Goal: Check status

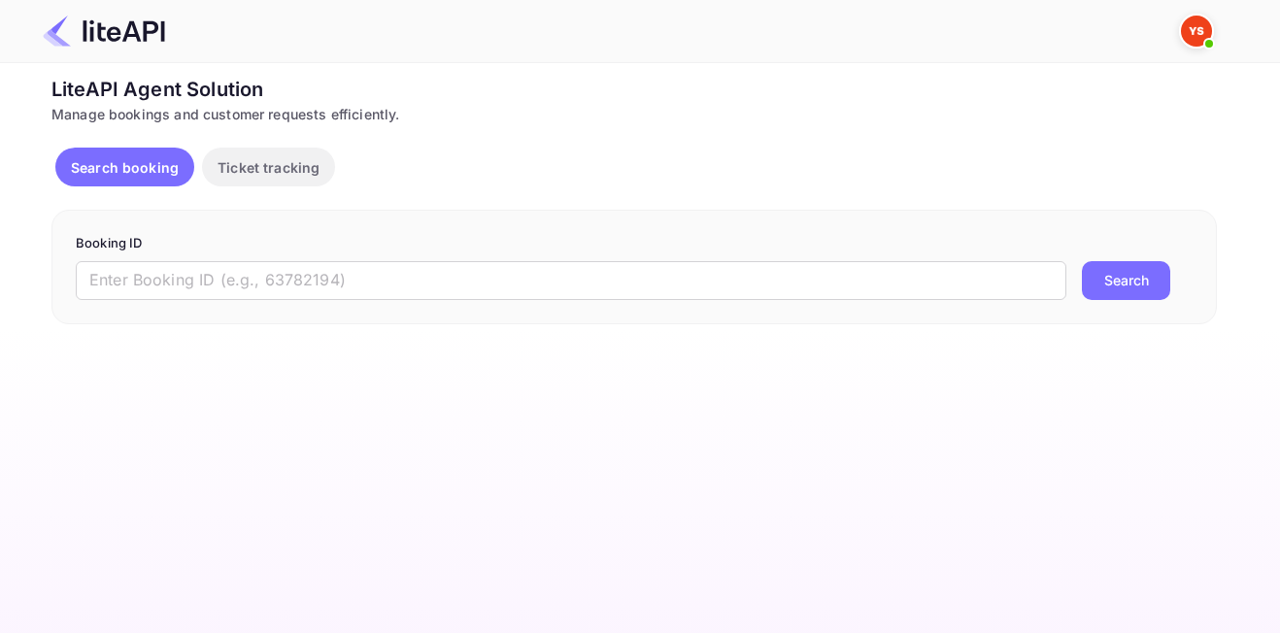
click at [586, 301] on div "Booking ID ​ Search" at bounding box center [634, 267] width 1166 height 115
click at [611, 280] on input "text" at bounding box center [571, 280] width 991 height 39
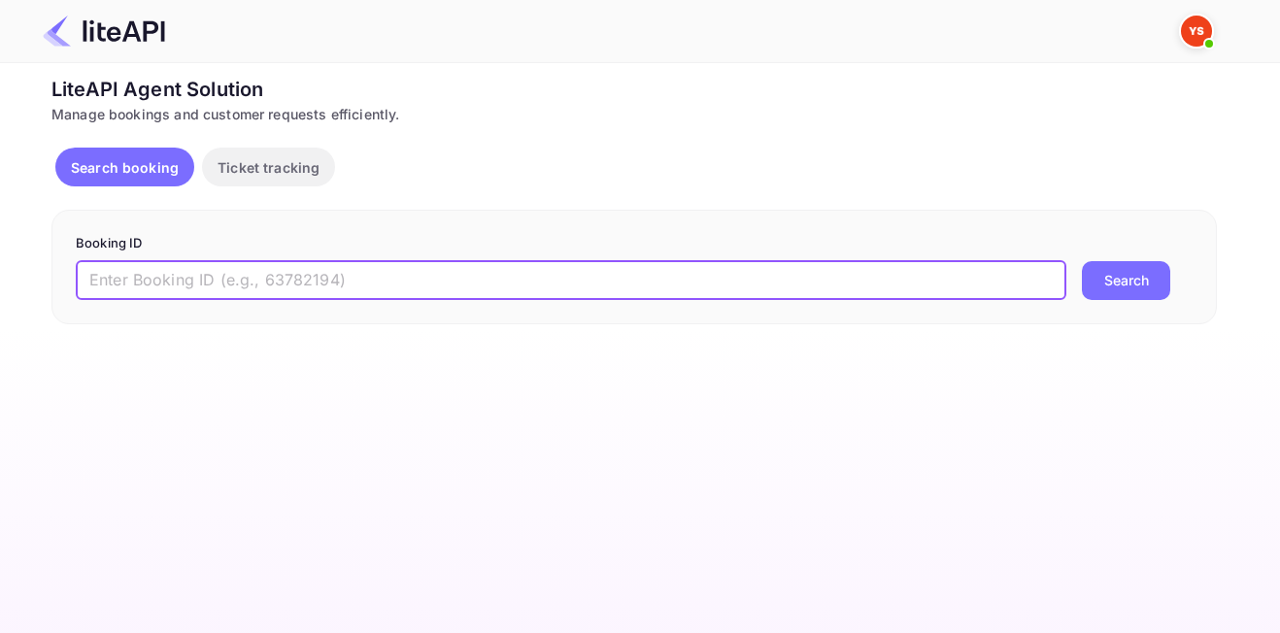
paste input "8863874"
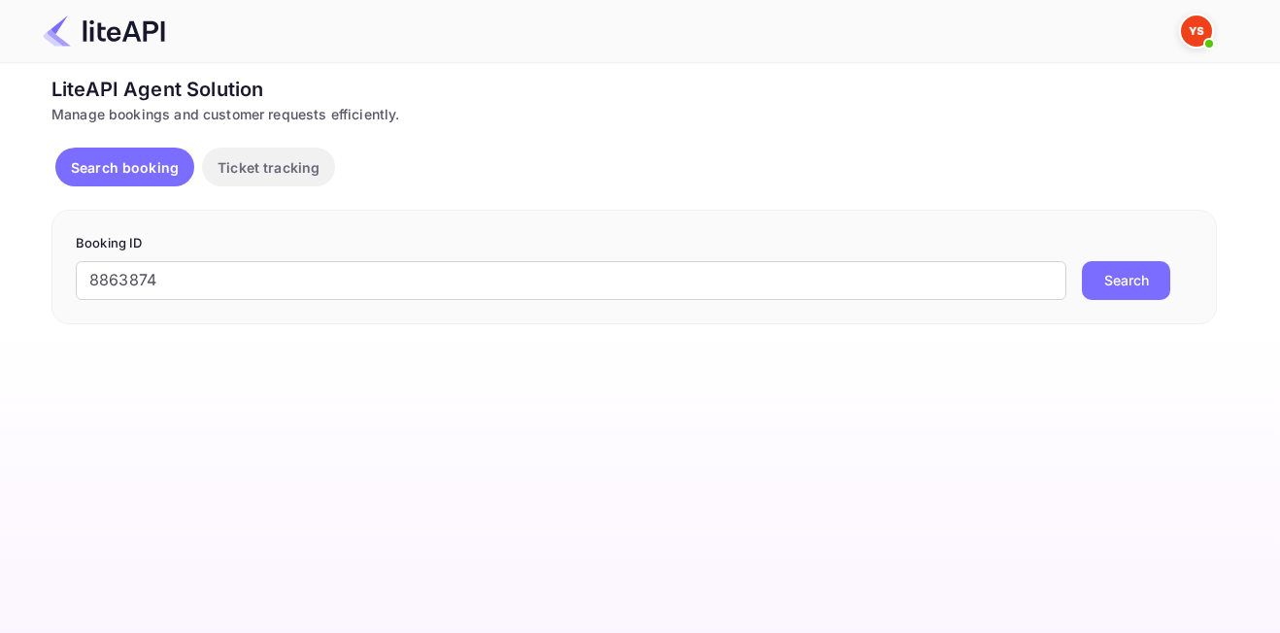
click at [1112, 289] on button "Search" at bounding box center [1126, 280] width 88 height 39
click at [98, 287] on input "8863874" at bounding box center [571, 280] width 991 height 39
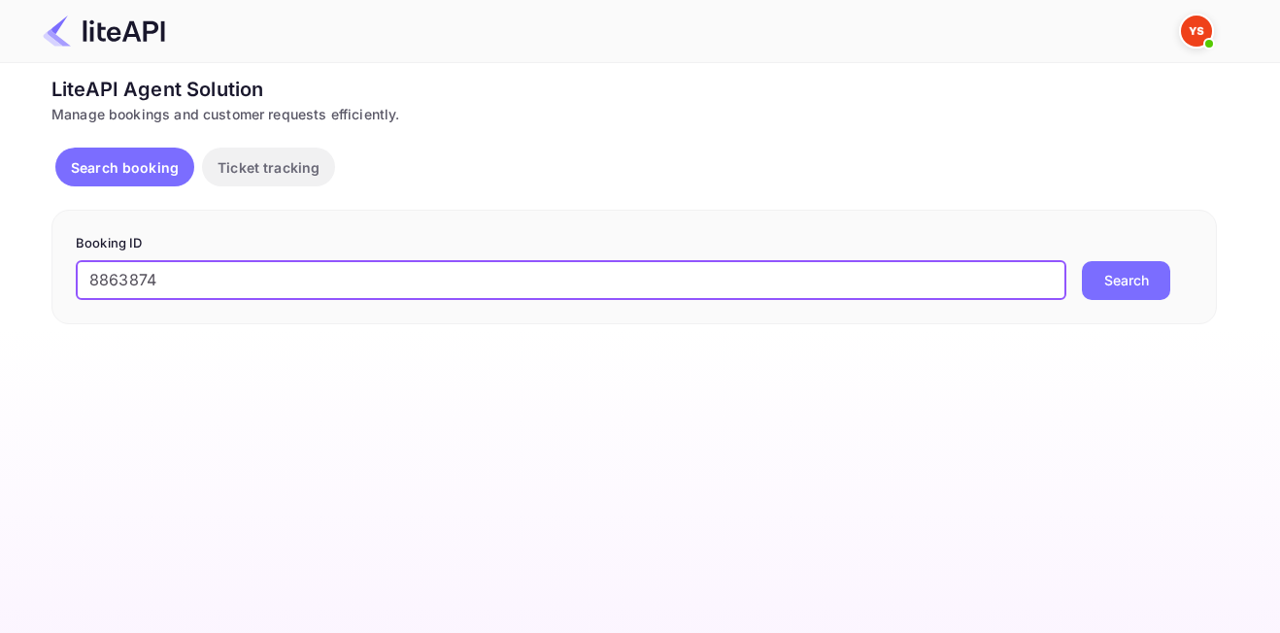
type input "8863874"
click at [1101, 283] on button "Search" at bounding box center [1126, 280] width 88 height 39
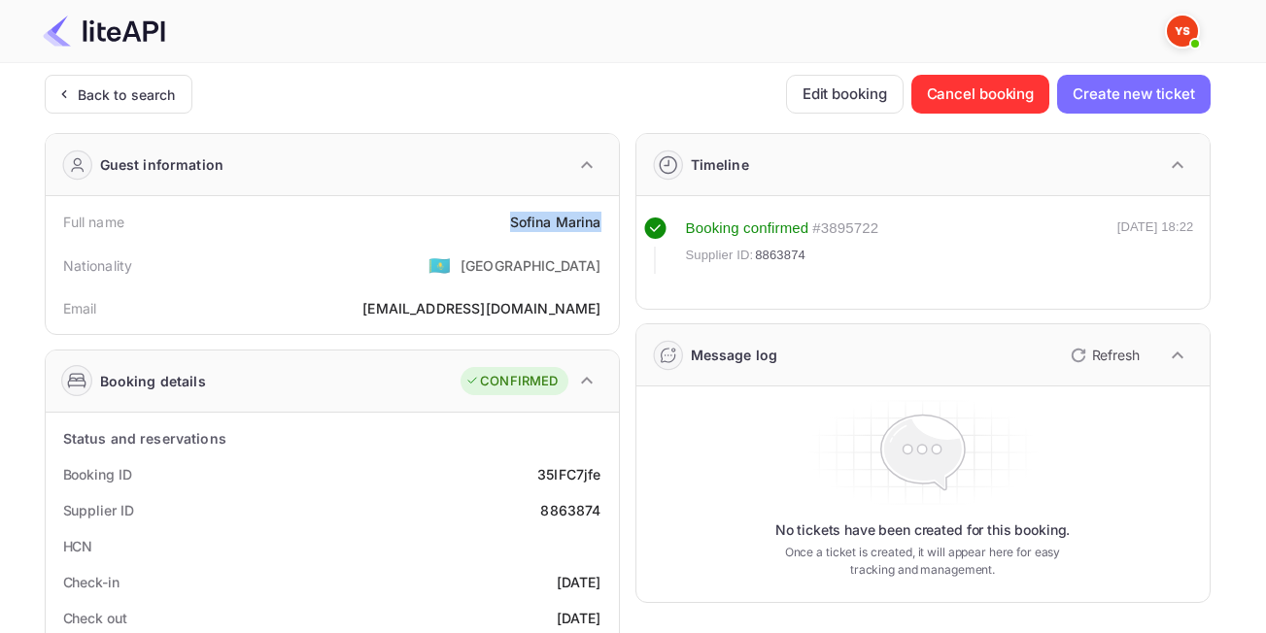
drag, startPoint x: 502, startPoint y: 224, endPoint x: 606, endPoint y: 226, distance: 104.0
click at [606, 226] on div "Full name [PERSON_NAME]" at bounding box center [332, 222] width 558 height 36
copy div "[PERSON_NAME]"
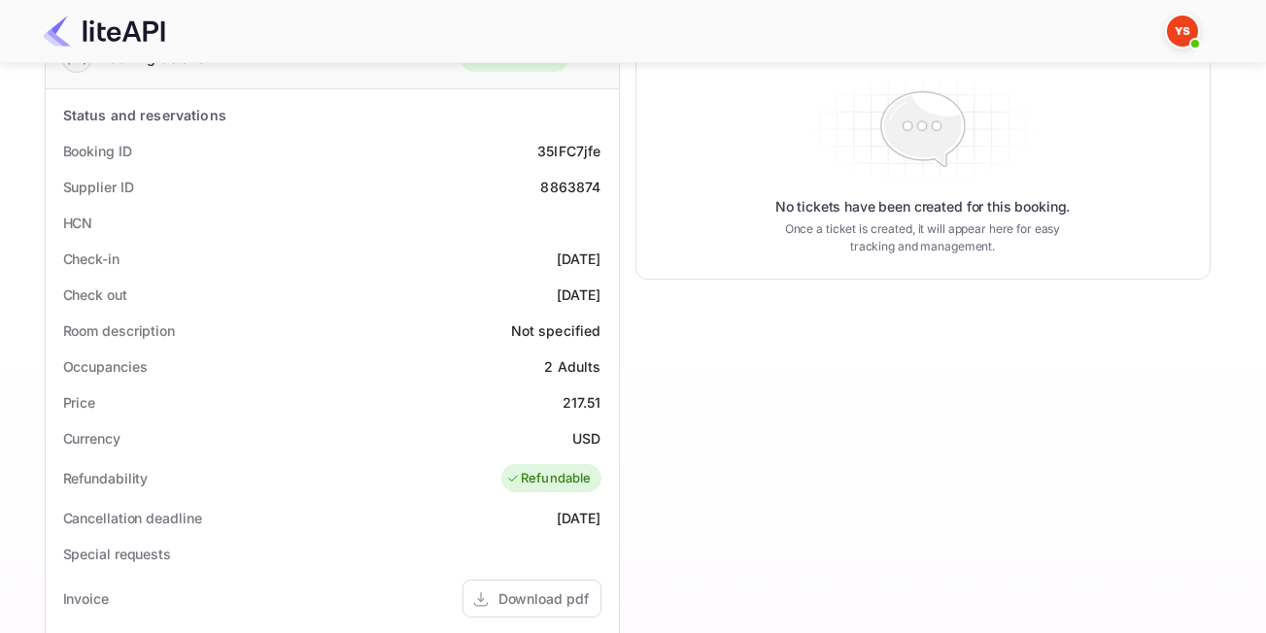
scroll to position [486, 0]
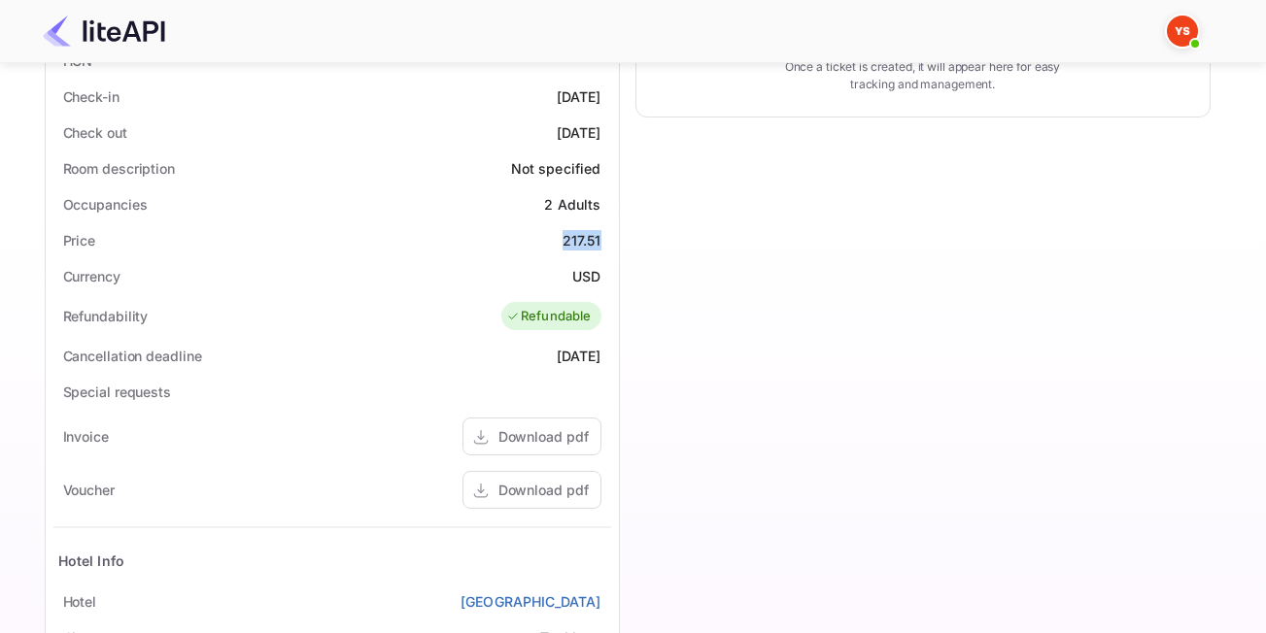
drag, startPoint x: 562, startPoint y: 236, endPoint x: 601, endPoint y: 236, distance: 38.9
click at [601, 236] on div "Price 217.51" at bounding box center [332, 240] width 558 height 36
copy div "217.51"
